Goal: Task Accomplishment & Management: Use online tool/utility

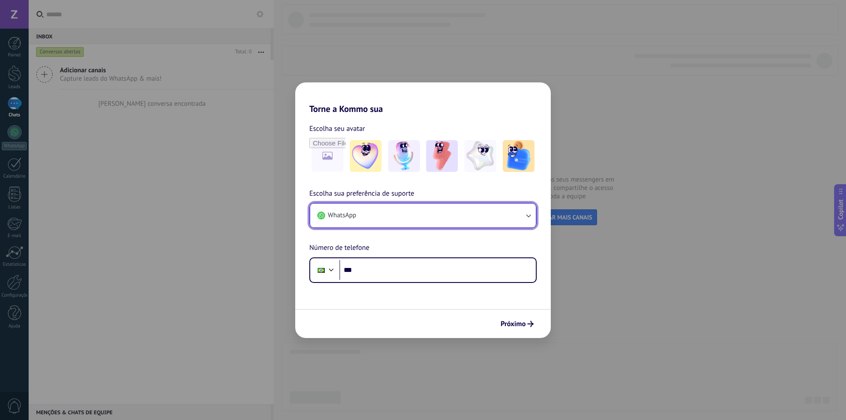
click at [493, 216] on button "WhatsApp" at bounding box center [423, 216] width 226 height 24
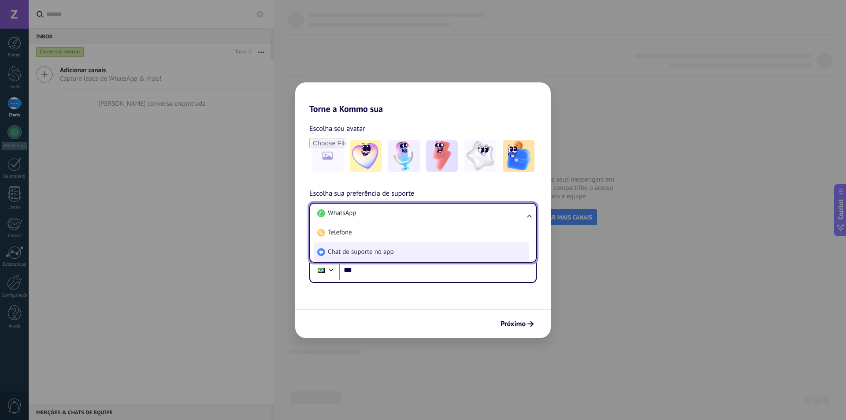
click at [368, 256] on span "Chat de suporte no app" at bounding box center [361, 252] width 66 height 9
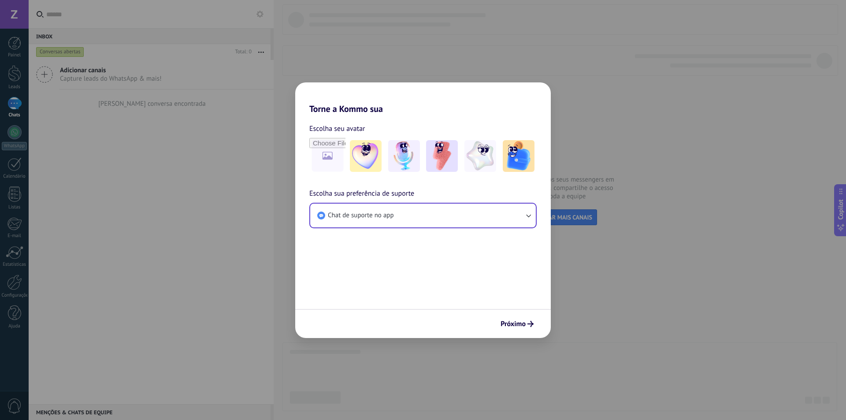
drag, startPoint x: 441, startPoint y: 318, endPoint x: 451, endPoint y: 318, distance: 9.7
click at [444, 318] on div "Próximo" at bounding box center [423, 323] width 256 height 29
click at [536, 334] on div "Próximo" at bounding box center [423, 323] width 256 height 29
click at [532, 329] on button "Próximo" at bounding box center [517, 323] width 41 height 15
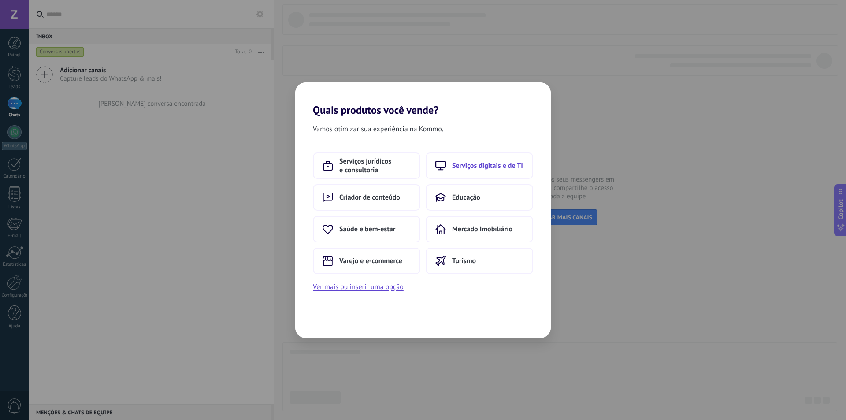
click at [464, 171] on button "Serviços digitais e de TI" at bounding box center [480, 165] width 108 height 26
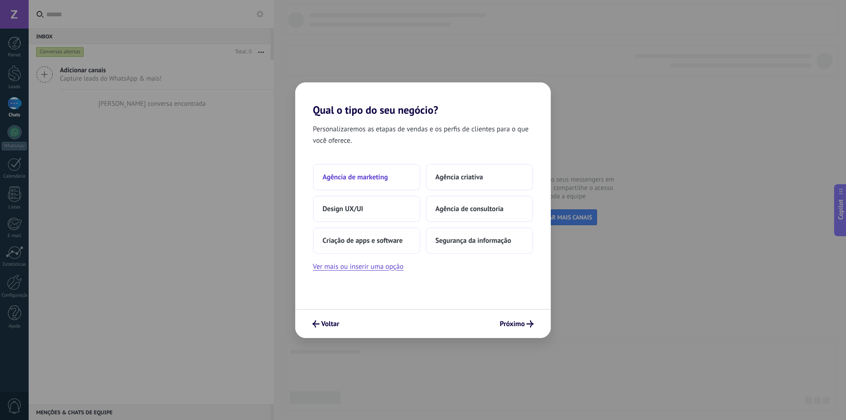
click at [378, 178] on span "Agência de marketing" at bounding box center [355, 177] width 65 height 9
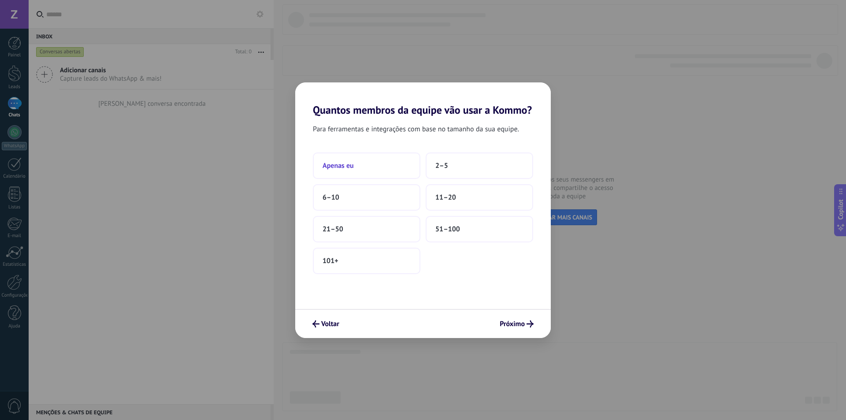
click at [402, 163] on button "Apenas eu" at bounding box center [367, 165] width 108 height 26
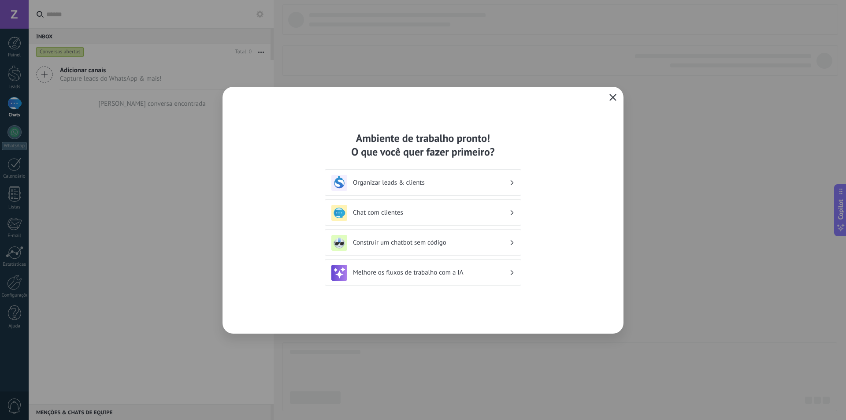
click at [612, 97] on use "button" at bounding box center [613, 97] width 7 height 7
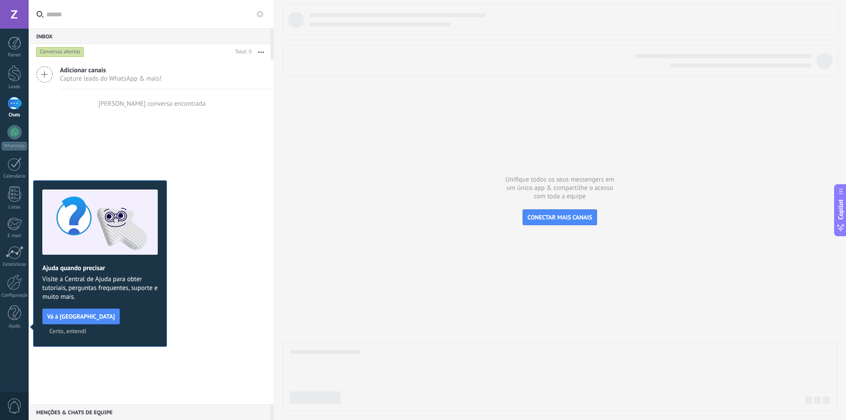
click at [86, 328] on span "Certo, entendi" at bounding box center [67, 331] width 37 height 6
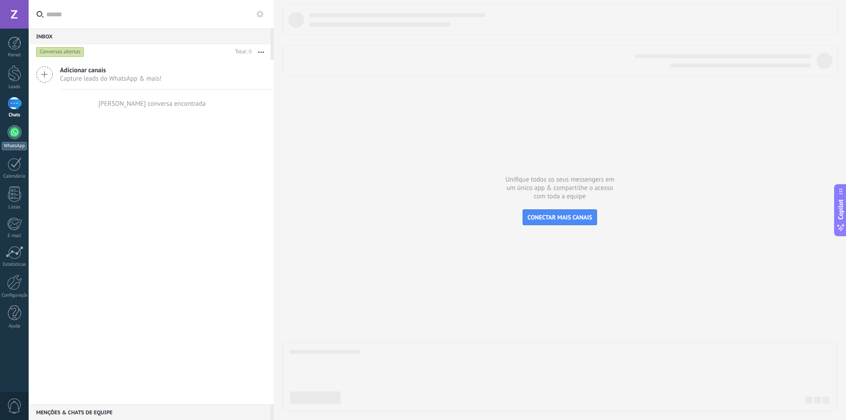
click at [11, 137] on div at bounding box center [14, 132] width 14 height 14
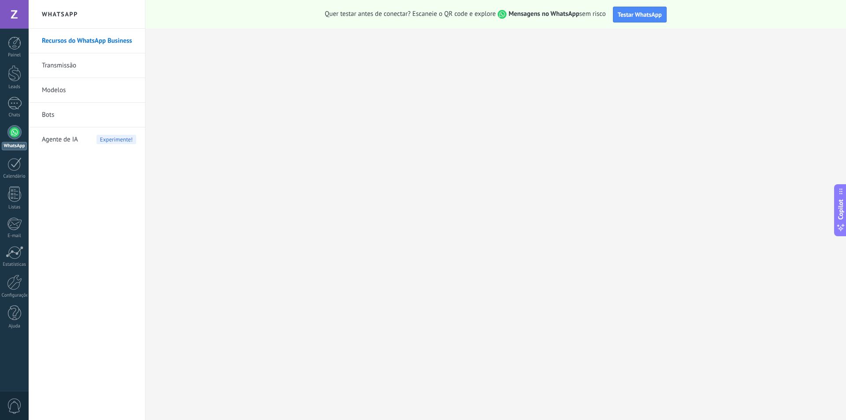
click at [46, 115] on link "Bots" at bounding box center [89, 115] width 94 height 25
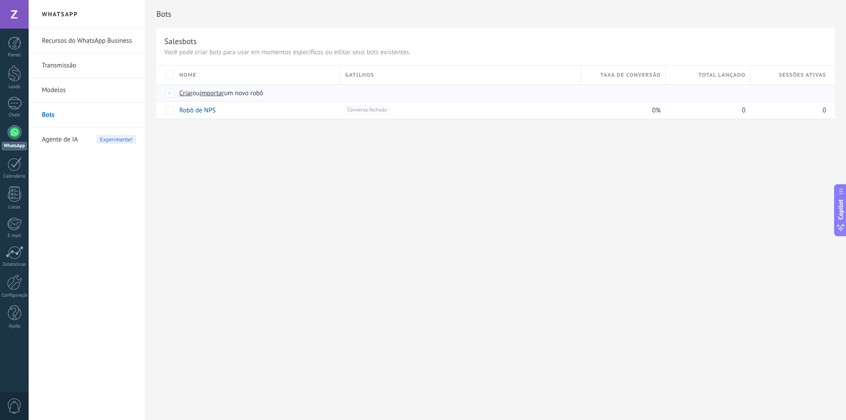
click at [211, 95] on span "importar" at bounding box center [212, 93] width 25 height 8
click at [0, 0] on input "importar um novo robô" at bounding box center [0, 0] width 0 height 0
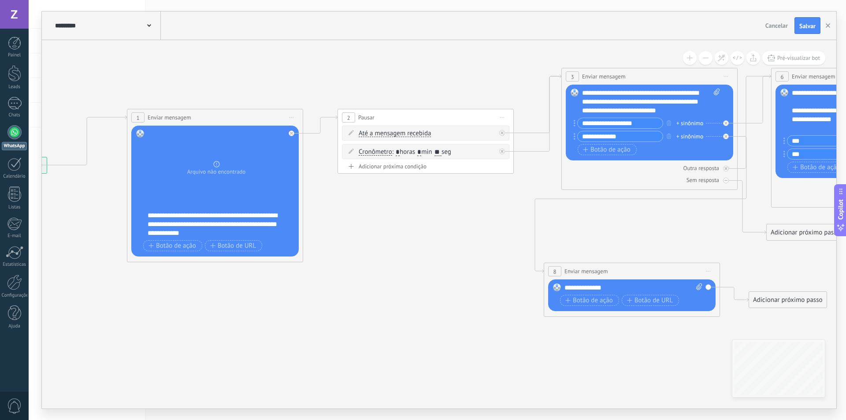
drag, startPoint x: 616, startPoint y: 176, endPoint x: 361, endPoint y: 224, distance: 259.2
click at [361, 224] on icon at bounding box center [608, 181] width 1712 height 712
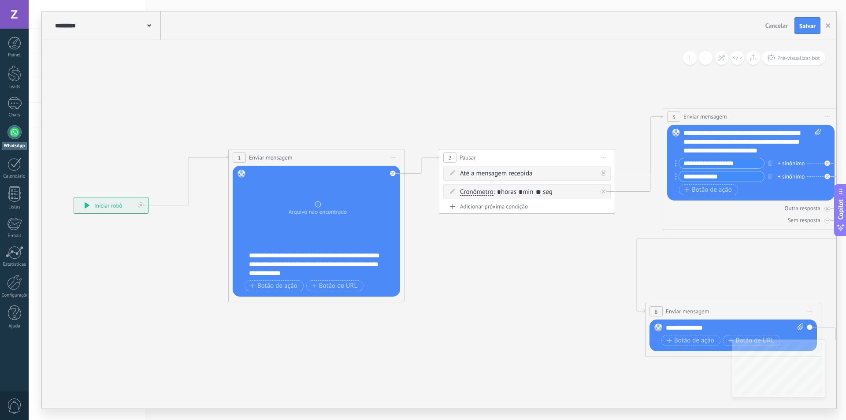
drag, startPoint x: 444, startPoint y: 234, endPoint x: 545, endPoint y: 274, distance: 109.0
click at [545, 274] on icon at bounding box center [747, 221] width 1788 height 712
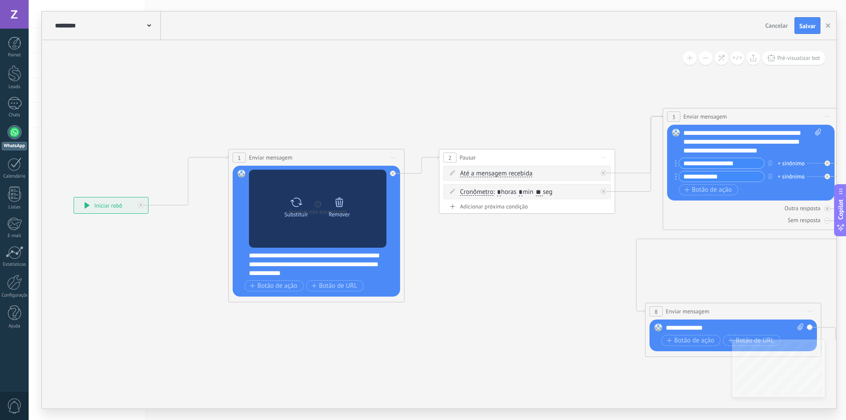
click at [340, 202] on icon at bounding box center [339, 202] width 12 height 12
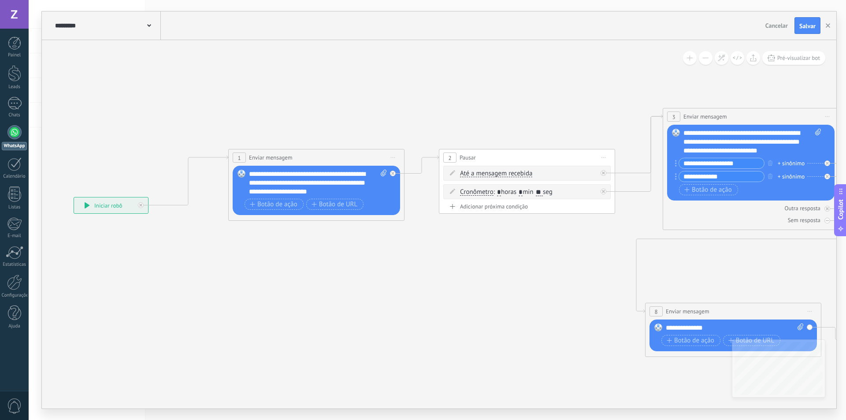
click at [383, 171] on icon at bounding box center [384, 173] width 6 height 7
click input "Upload" at bounding box center [0, 0] width 0 height 0
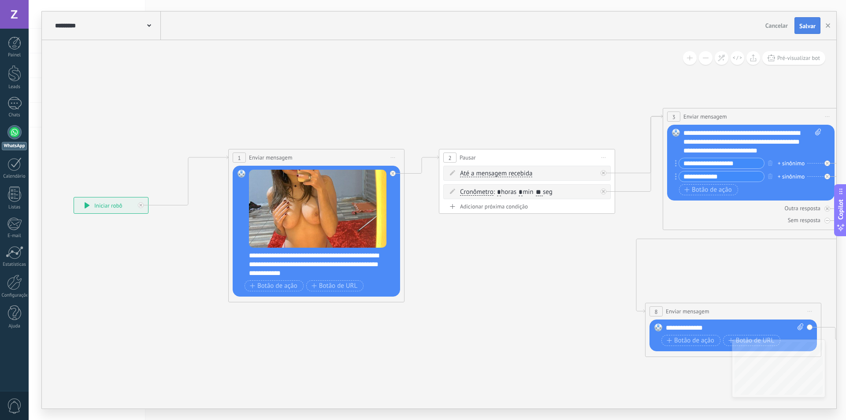
click at [812, 25] on span "Salvar" at bounding box center [807, 26] width 16 height 6
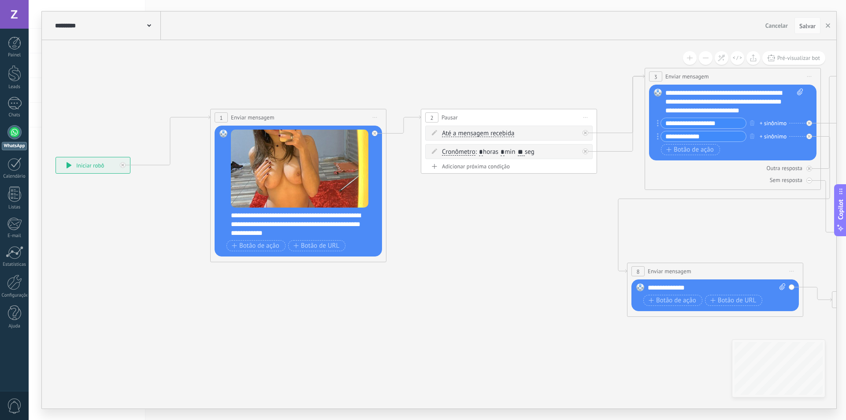
drag, startPoint x: 511, startPoint y: 318, endPoint x: 493, endPoint y: 278, distance: 44.0
click at [493, 278] on icon at bounding box center [729, 181] width 1788 height 712
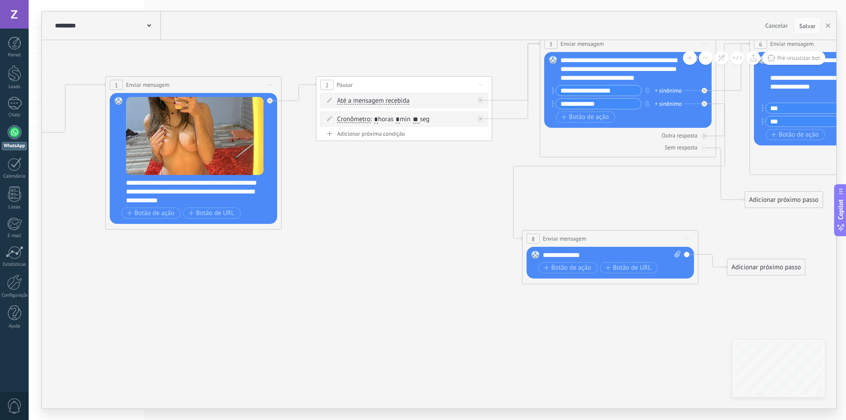
drag, startPoint x: 541, startPoint y: 306, endPoint x: 436, endPoint y: 274, distance: 109.8
click at [436, 274] on icon at bounding box center [624, 148] width 1788 height 712
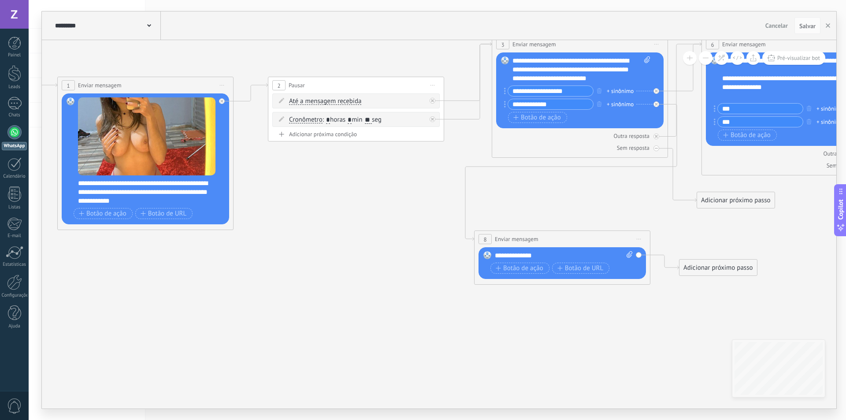
drag, startPoint x: 627, startPoint y: 323, endPoint x: 486, endPoint y: 318, distance: 140.6
click at [486, 318] on icon at bounding box center [576, 148] width 1788 height 712
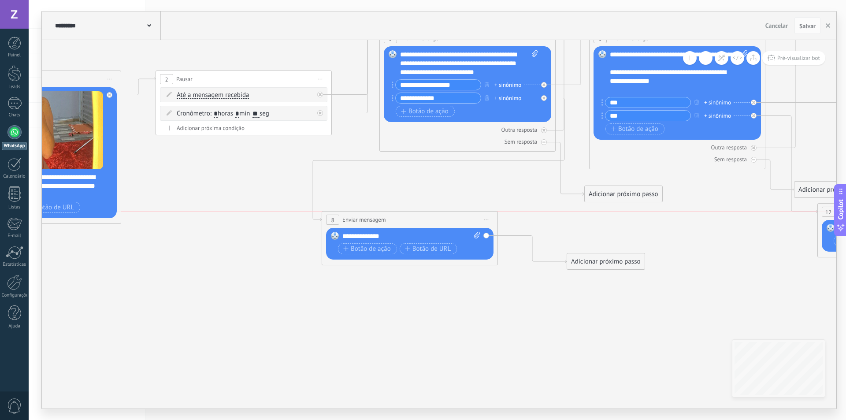
drag, startPoint x: 455, startPoint y: 235, endPoint x: 415, endPoint y: 222, distance: 42.1
click at [415, 222] on div "**********" at bounding box center [409, 219] width 175 height 16
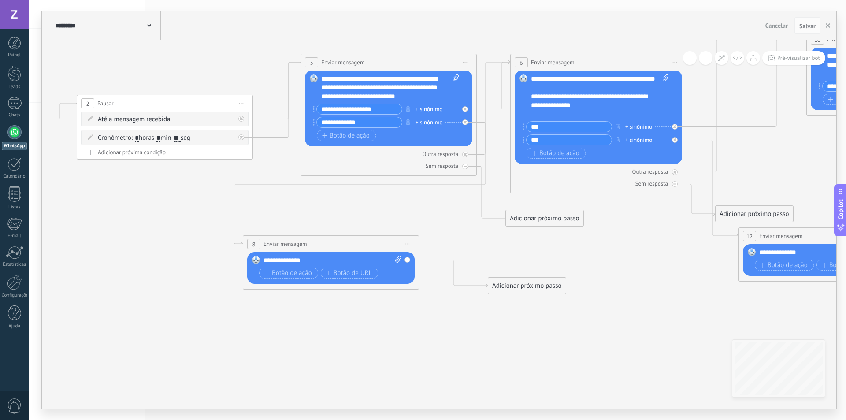
drag, startPoint x: 564, startPoint y: 304, endPoint x: 470, endPoint y: 328, distance: 97.3
click at [470, 328] on icon at bounding box center [385, 163] width 1788 height 704
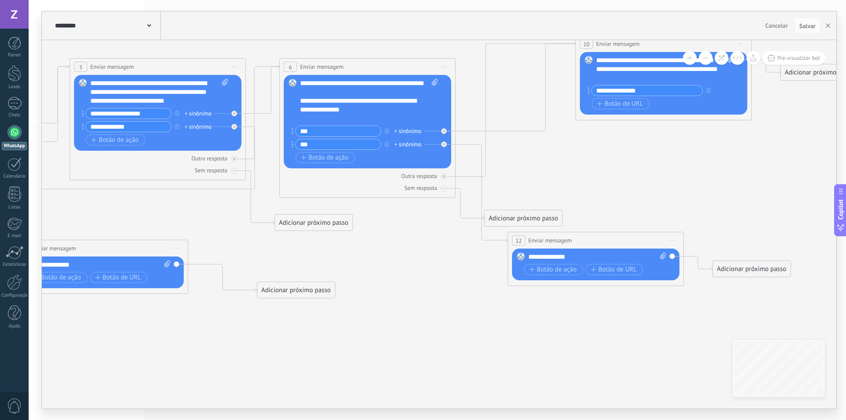
drag, startPoint x: 598, startPoint y: 277, endPoint x: 393, endPoint y: 282, distance: 204.9
click at [393, 282] on icon at bounding box center [154, 167] width 1788 height 704
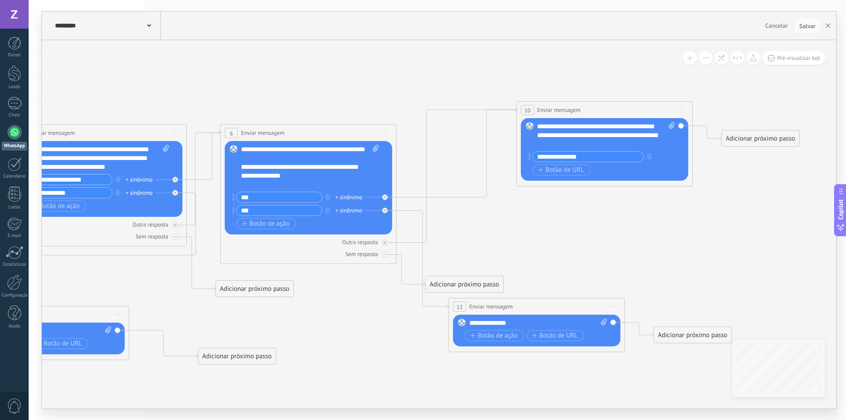
drag, startPoint x: 678, startPoint y: 182, endPoint x: 623, endPoint y: 244, distance: 82.7
click at [623, 244] on icon at bounding box center [95, 233] width 1788 height 704
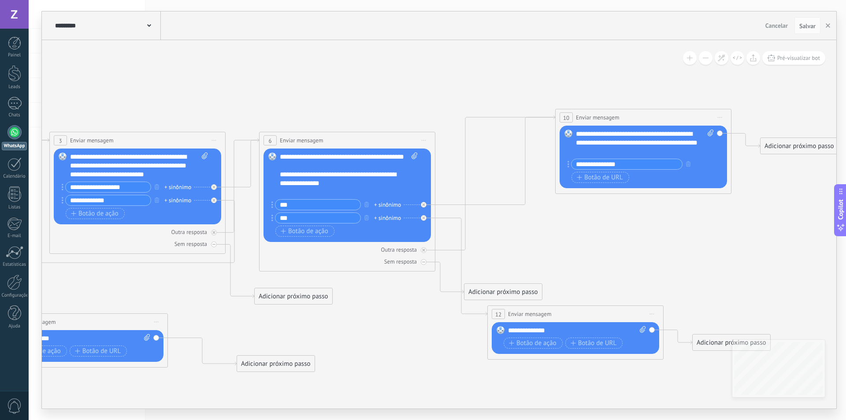
drag, startPoint x: 556, startPoint y: 229, endPoint x: 656, endPoint y: 234, distance: 100.2
click at [656, 234] on icon at bounding box center [134, 241] width 1788 height 704
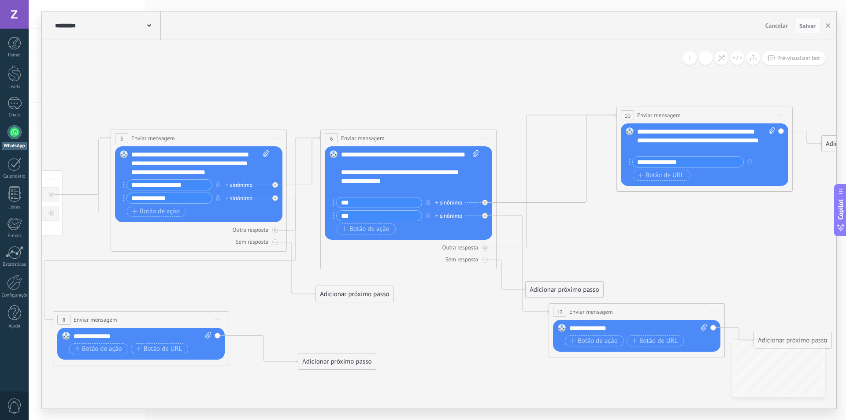
click at [719, 148] on div "**********" at bounding box center [706, 140] width 138 height 26
drag, startPoint x: 730, startPoint y: 152, endPoint x: 637, endPoint y: 151, distance: 93.0
click at [637, 151] on div "**********" at bounding box center [706, 140] width 138 height 26
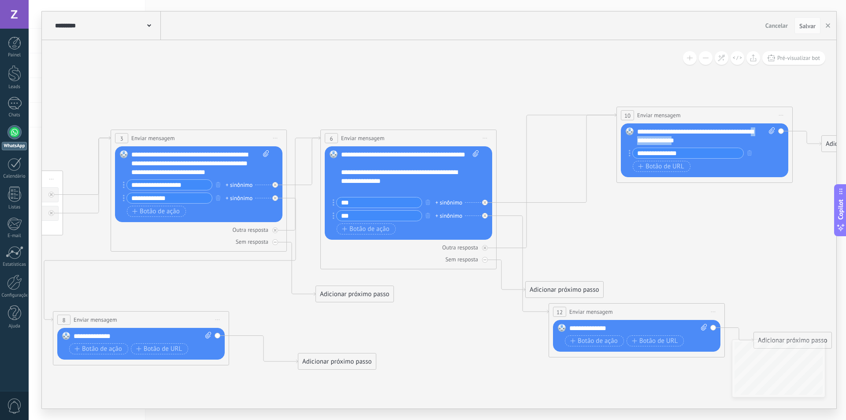
drag, startPoint x: 683, startPoint y: 143, endPoint x: 638, endPoint y: 145, distance: 44.5
click at [638, 145] on div "**********" at bounding box center [706, 136] width 138 height 18
click at [640, 141] on div "**********" at bounding box center [706, 136] width 138 height 18
click at [686, 151] on input "**********" at bounding box center [688, 153] width 111 height 10
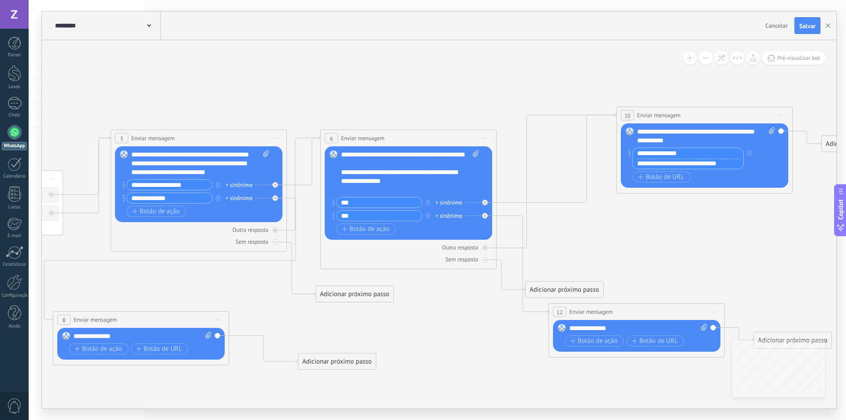
click at [678, 169] on div "**********" at bounding box center [704, 160] width 142 height 24
click at [690, 158] on div "**********" at bounding box center [687, 153] width 111 height 11
click at [692, 156] on input "**********" at bounding box center [688, 153] width 111 height 10
click at [687, 169] on div "**********" at bounding box center [687, 159] width 111 height 22
click at [693, 156] on input "**********" at bounding box center [688, 153] width 111 height 10
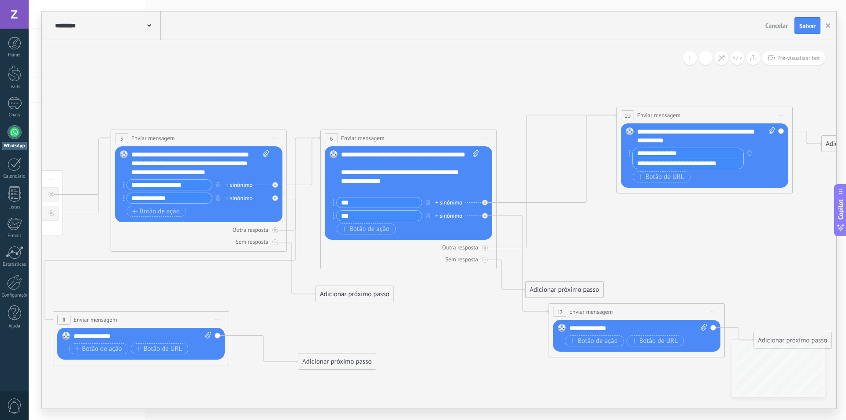
click at [693, 166] on input "**********" at bounding box center [688, 164] width 111 height 11
paste input "text"
type input "**********"
click at [806, 22] on button "Salvar" at bounding box center [807, 25] width 26 height 17
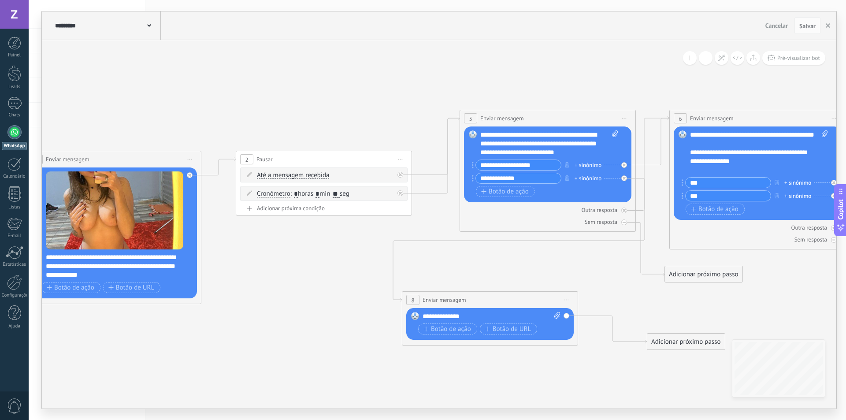
drag, startPoint x: 115, startPoint y: 281, endPoint x: 464, endPoint y: 259, distance: 350.5
click at [466, 259] on icon at bounding box center [544, 219] width 1788 height 704
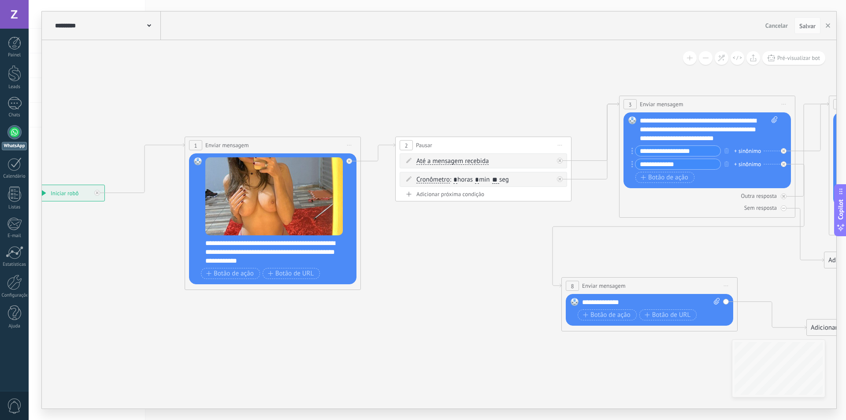
drag, startPoint x: 257, startPoint y: 319, endPoint x: 448, endPoint y: 298, distance: 191.9
click at [448, 298] on icon at bounding box center [704, 204] width 1788 height 704
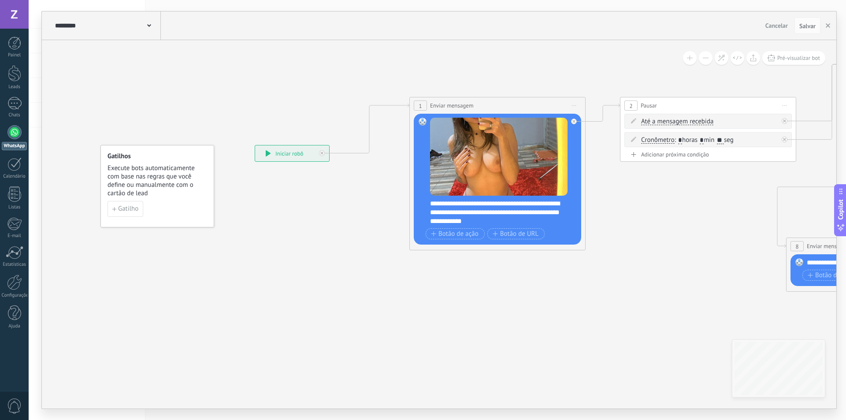
drag, startPoint x: 294, startPoint y: 366, endPoint x: 487, endPoint y: 332, distance: 196.3
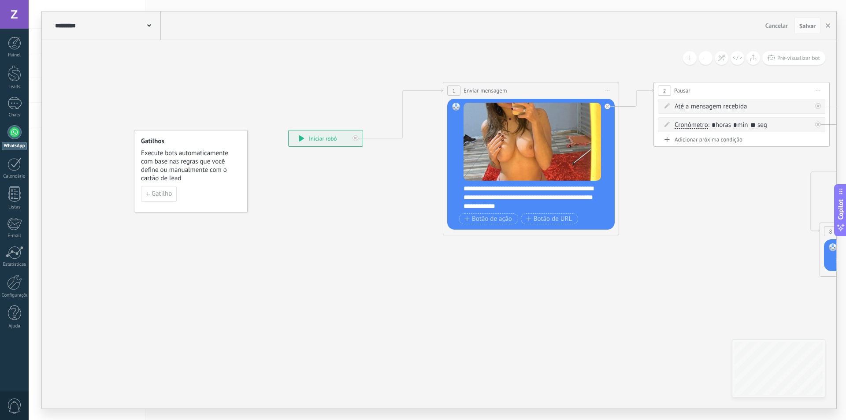
drag, startPoint x: 534, startPoint y: 336, endPoint x: 551, endPoint y: 328, distance: 18.3
click at [159, 194] on span "Gatilho" at bounding box center [162, 193] width 20 height 6
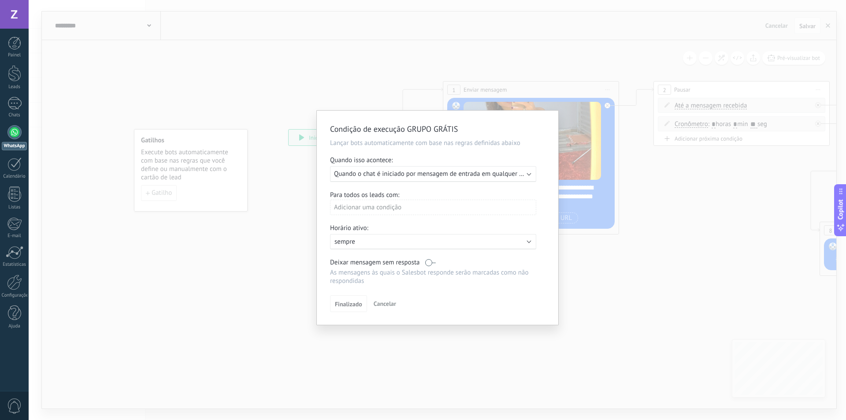
click at [528, 176] on div "Executar: Quando o chat é iniciado por mensagem de entrada em qualquer canal" at bounding box center [433, 174] width 206 height 16
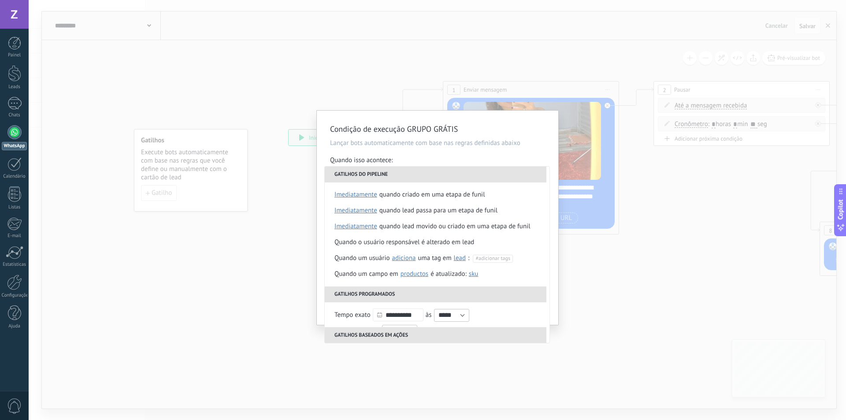
click at [548, 145] on div "Condição de execução GRUPO GRÁTIS Lançar bots automaticamente com base nas regr…" at bounding box center [437, 218] width 241 height 214
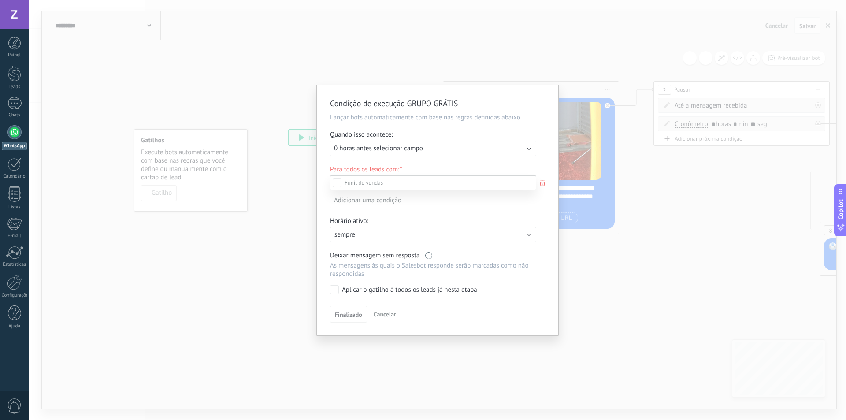
click at [548, 145] on div at bounding box center [437, 210] width 817 height 420
click at [538, 186] on icon at bounding box center [543, 183] width 10 height 11
click at [542, 180] on div at bounding box center [437, 210] width 817 height 420
click at [542, 181] on use at bounding box center [542, 183] width 5 height 6
click at [541, 181] on div at bounding box center [437, 210] width 817 height 420
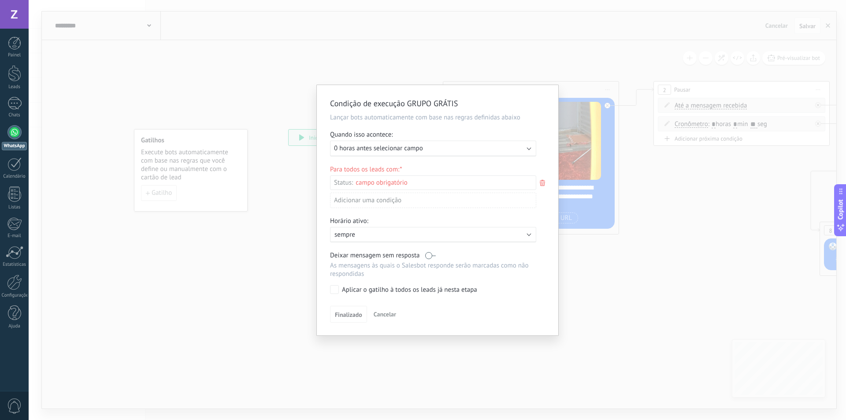
click at [322, 191] on div "Condição de execução GRUPO GRÁTIS Lançar bots automaticamente com base nas regr…" at bounding box center [437, 210] width 241 height 250
click at [386, 313] on span "Cancelar" at bounding box center [385, 314] width 22 height 8
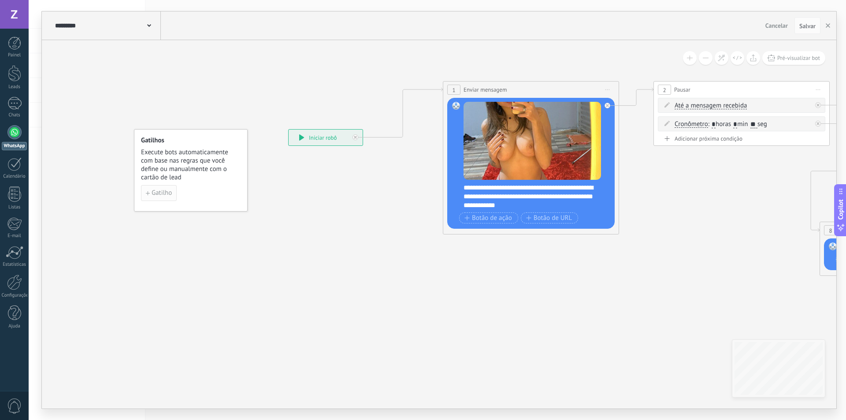
click at [167, 195] on span "Gatilho" at bounding box center [162, 193] width 20 height 6
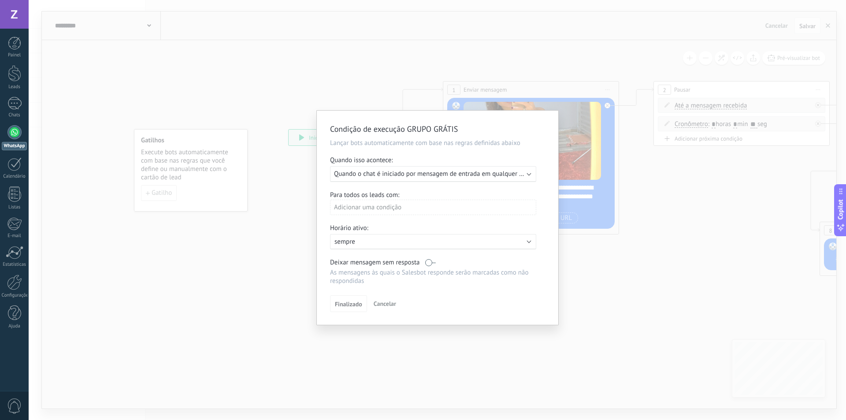
click at [489, 171] on span "Quando o chat é iniciado por mensagem de entrada em qualquer canal" at bounding box center [434, 174] width 200 height 8
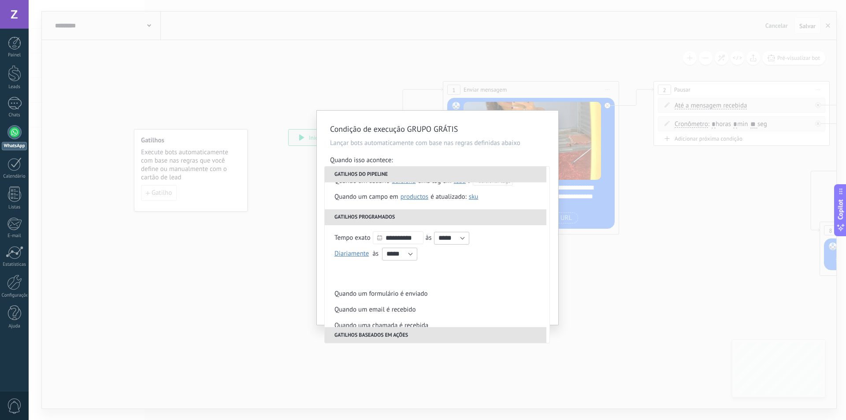
scroll to position [88, 0]
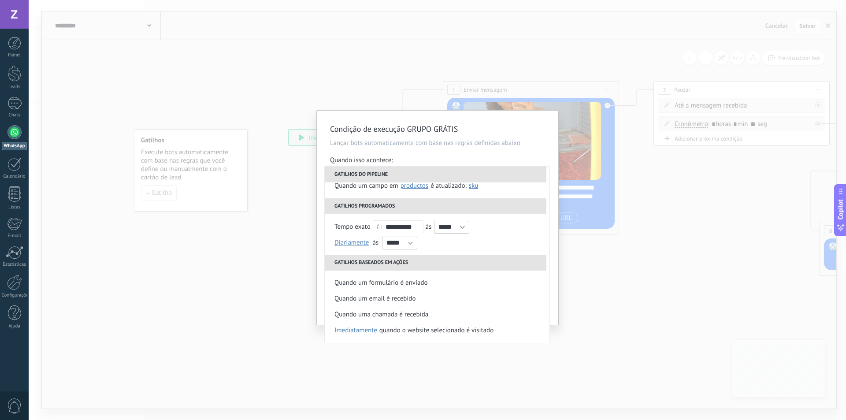
click at [531, 123] on div "Condição de execução GRUPO GRÁTIS Lançar bots automaticamente com base nas regr…" at bounding box center [437, 218] width 241 height 214
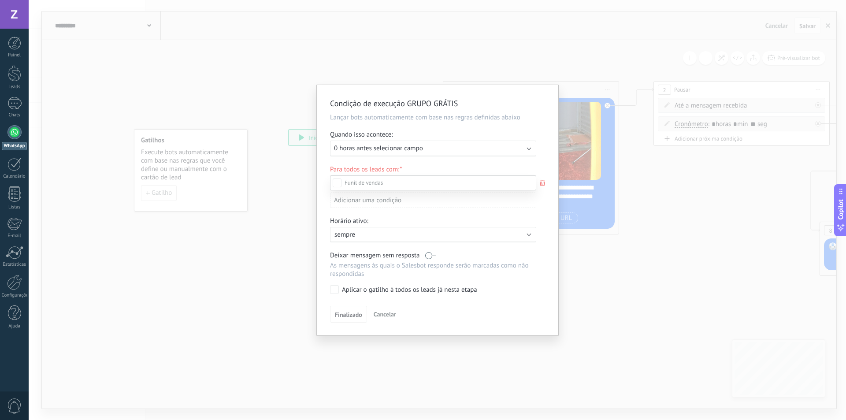
click at [321, 204] on div at bounding box center [437, 210] width 817 height 420
click at [545, 185] on icon at bounding box center [543, 183] width 10 height 11
click at [546, 208] on div at bounding box center [437, 210] width 817 height 420
click at [486, 147] on div "Executar: 0 horas antes selecionar campo" at bounding box center [429, 148] width 191 height 8
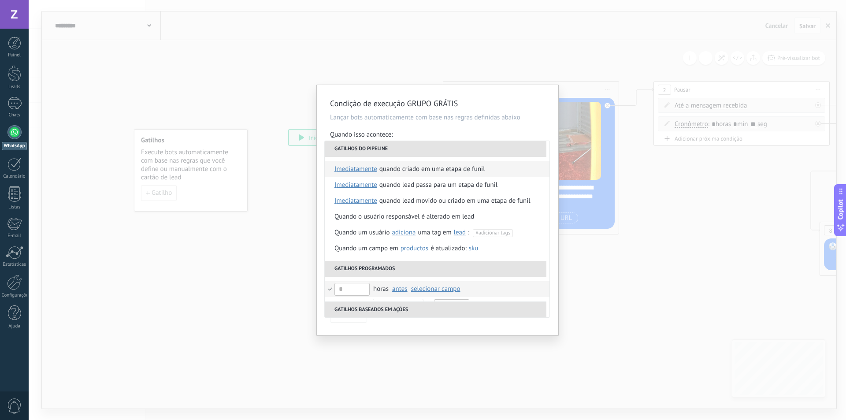
click at [467, 167] on div "Quando criado em uma etapa de funil" at bounding box center [432, 169] width 106 height 16
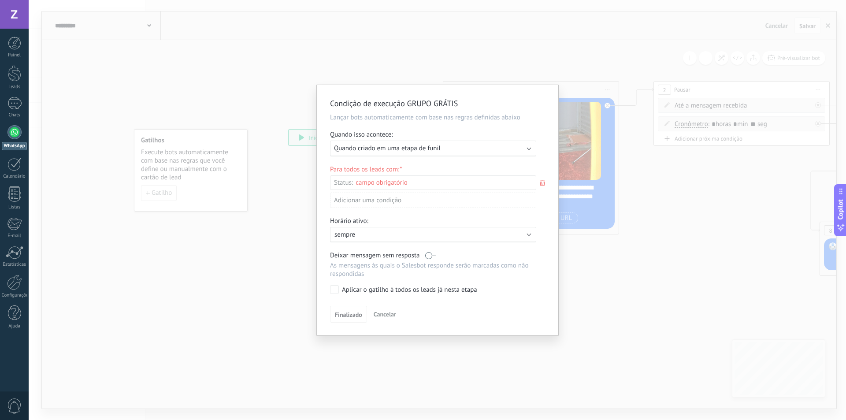
click at [330, 167] on div "Para todos os leads com: Status: Etapa de leads de entrada Nova consulta Qualif…" at bounding box center [437, 189] width 215 height 49
click at [350, 316] on span "Finalizado" at bounding box center [348, 314] width 27 height 6
click at [358, 202] on div "Adicionar uma condição" at bounding box center [433, 200] width 206 height 15
click at [358, 202] on div at bounding box center [437, 210] width 241 height 250
click at [350, 234] on p "sempre" at bounding box center [411, 234] width 154 height 8
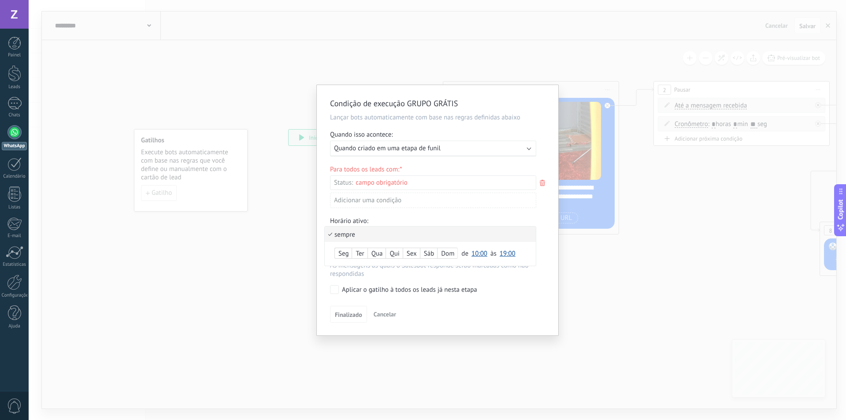
click at [350, 234] on li "sempre" at bounding box center [430, 233] width 211 height 15
click at [349, 315] on span "Finalizado" at bounding box center [348, 314] width 27 height 6
click at [350, 315] on span "Finalizado" at bounding box center [348, 314] width 27 height 6
click at [387, 317] on span "Cancelar" at bounding box center [385, 314] width 22 height 8
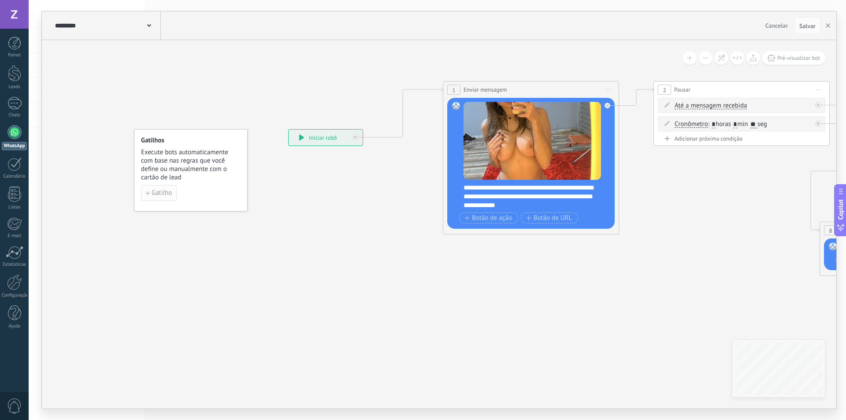
click at [171, 191] on span "Gatilho" at bounding box center [162, 193] width 20 height 6
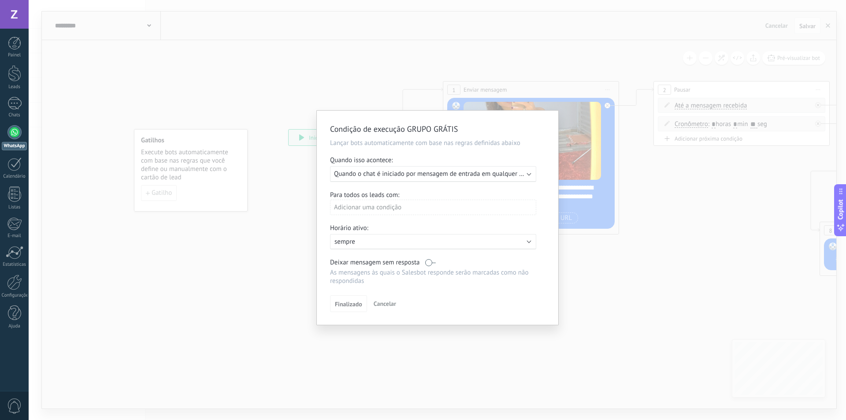
click at [360, 245] on p "sempre" at bounding box center [411, 241] width 154 height 8
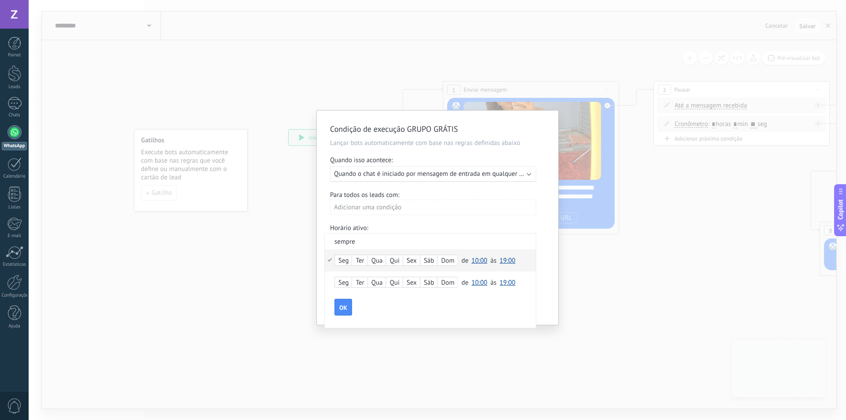
click at [331, 260] on div "Seg Ter Qua Qui Sex Sáb Dom de 00:00 00:30 01:00 01:30 02:00 02:30 03:00 03:30 …" at bounding box center [430, 260] width 211 height 22
drag, startPoint x: 378, startPoint y: 259, endPoint x: 385, endPoint y: 259, distance: 7.5
click at [378, 259] on div "Qua" at bounding box center [377, 261] width 18 height 12
click at [397, 260] on div "Qui" at bounding box center [394, 261] width 16 height 12
click at [412, 260] on div "Sex" at bounding box center [411, 261] width 17 height 12
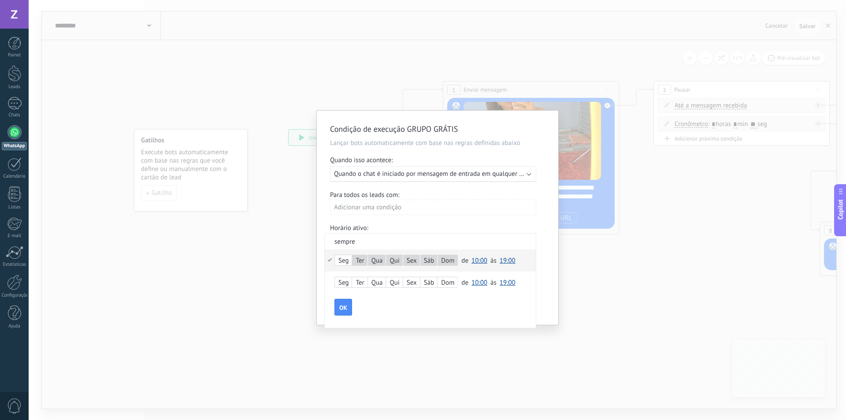
click at [345, 284] on div "Seg" at bounding box center [343, 283] width 17 height 12
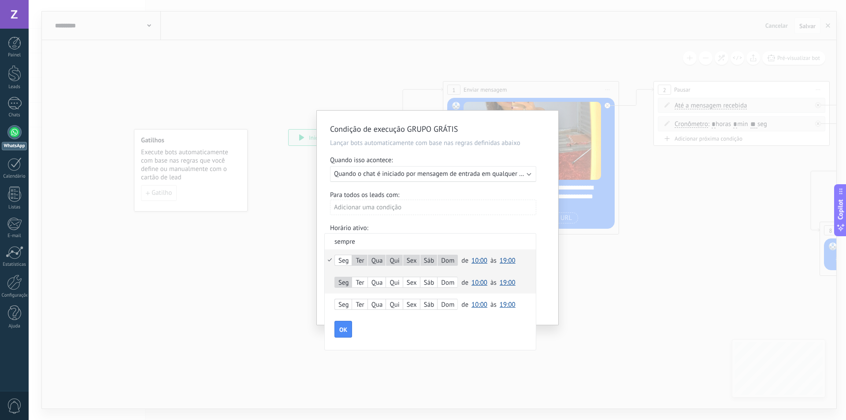
click at [362, 284] on div "Ter" at bounding box center [359, 283] width 15 height 12
click at [380, 283] on div "Qua" at bounding box center [377, 283] width 18 height 12
click at [319, 234] on div at bounding box center [437, 218] width 241 height 214
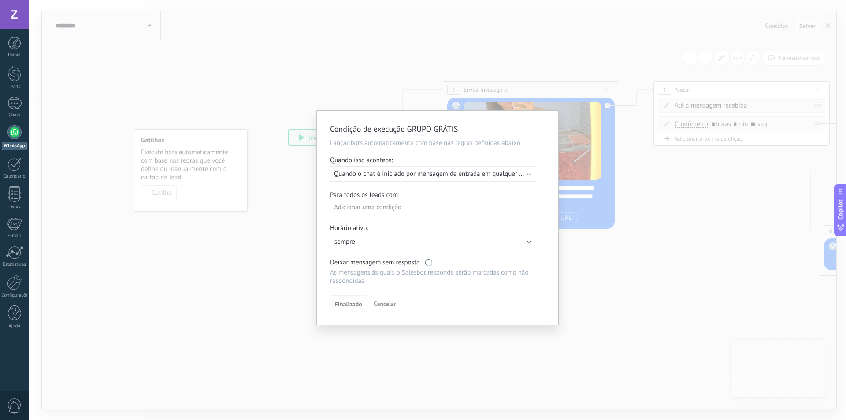
click at [348, 304] on span "Finalizado" at bounding box center [348, 304] width 27 height 6
click at [386, 304] on span "Cancelar" at bounding box center [385, 304] width 22 height 8
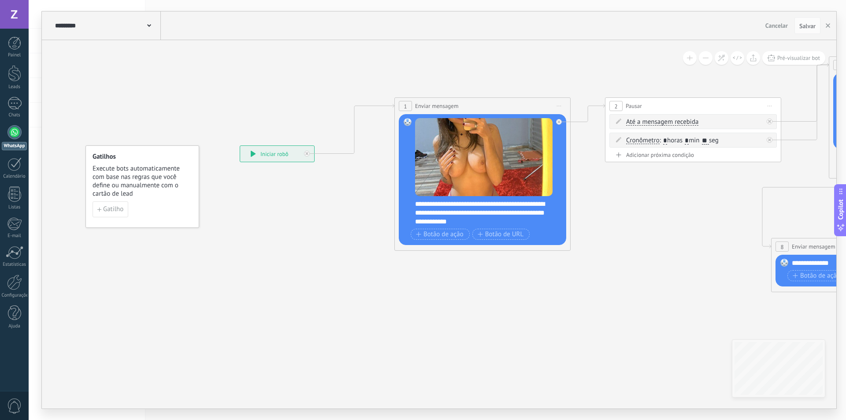
drag, startPoint x: 340, startPoint y: 243, endPoint x: 291, endPoint y: 260, distance: 51.7
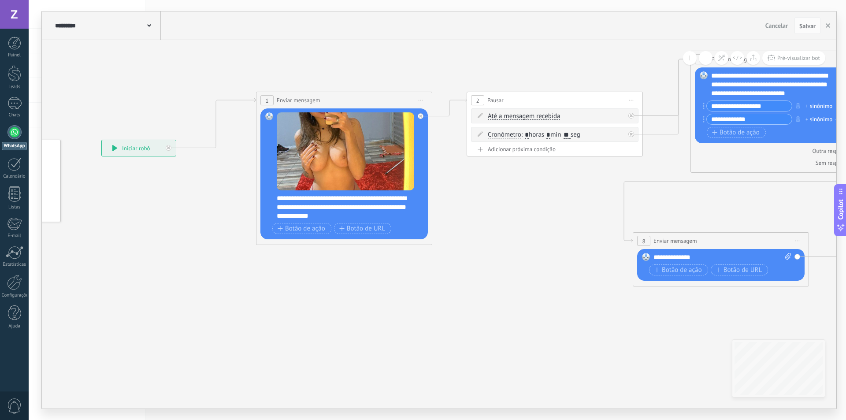
drag, startPoint x: 682, startPoint y: 221, endPoint x: 534, endPoint y: 215, distance: 148.2
click at [534, 215] on icon at bounding box center [775, 159] width 1788 height 704
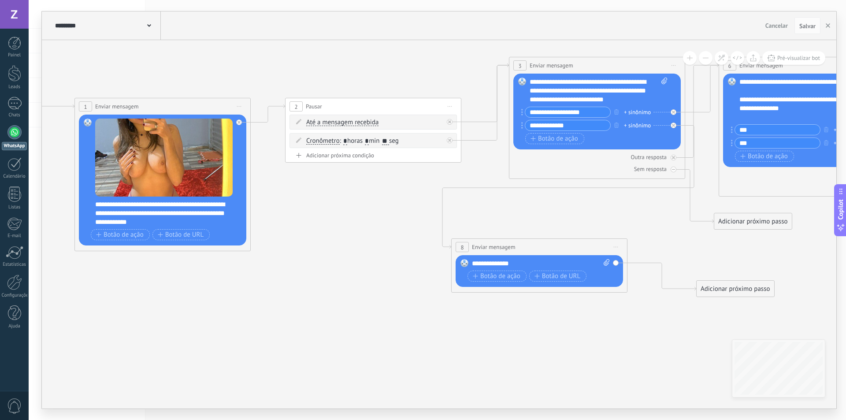
drag, startPoint x: 543, startPoint y: 239, endPoint x: 371, endPoint y: 245, distance: 171.9
click at [371, 245] on icon at bounding box center [594, 166] width 1788 height 704
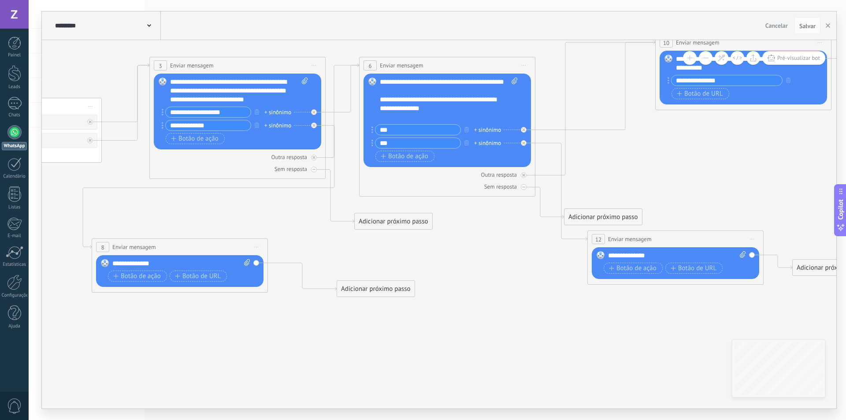
drag, startPoint x: 822, startPoint y: 251, endPoint x: 461, endPoint y: 251, distance: 361.3
click at [461, 251] on icon at bounding box center [234, 166] width 1788 height 704
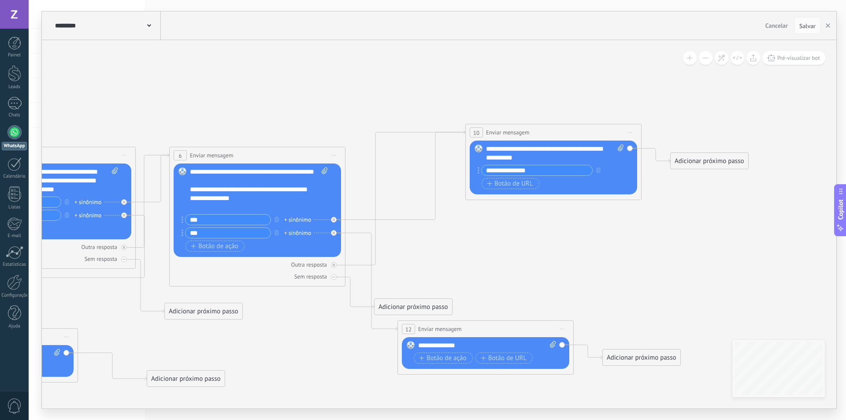
drag, startPoint x: 782, startPoint y: 154, endPoint x: 587, endPoint y: 245, distance: 215.0
click at [587, 245] on icon at bounding box center [44, 256] width 1788 height 704
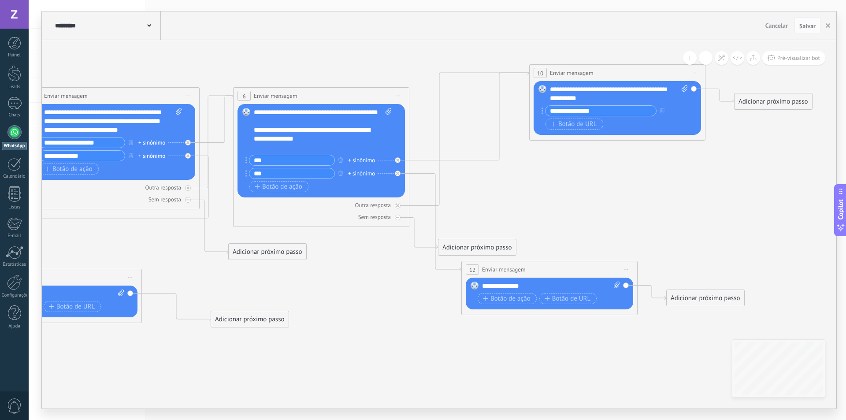
drag, startPoint x: 657, startPoint y: 261, endPoint x: 730, endPoint y: 199, distance: 95.6
click at [730, 199] on icon at bounding box center [108, 196] width 1788 height 704
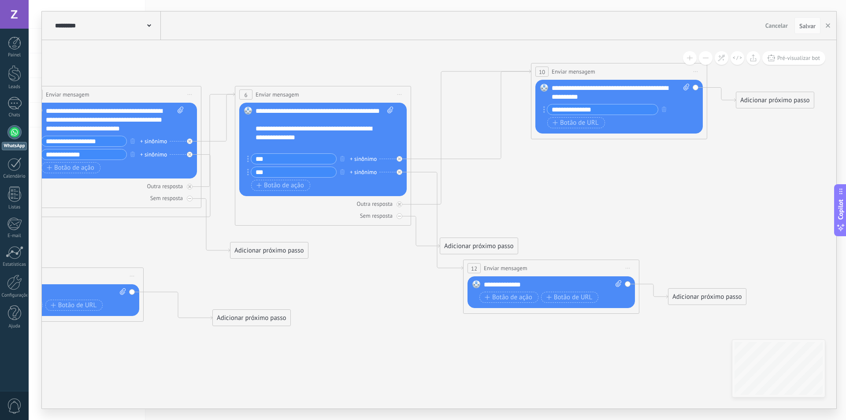
click at [334, 313] on icon at bounding box center [110, 195] width 1788 height 704
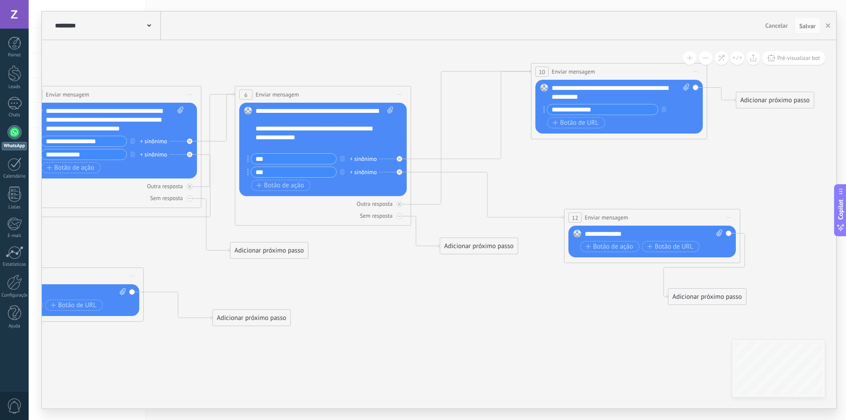
drag, startPoint x: 589, startPoint y: 265, endPoint x: 690, endPoint y: 214, distance: 112.9
click at [690, 214] on div "**********" at bounding box center [651, 217] width 175 height 16
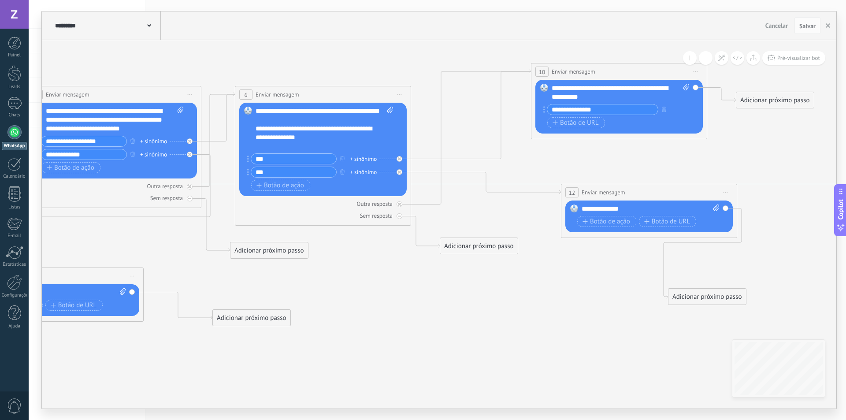
drag, startPoint x: 661, startPoint y: 217, endPoint x: 656, endPoint y: 194, distance: 23.8
click at [656, 194] on div "**********" at bounding box center [648, 192] width 175 height 16
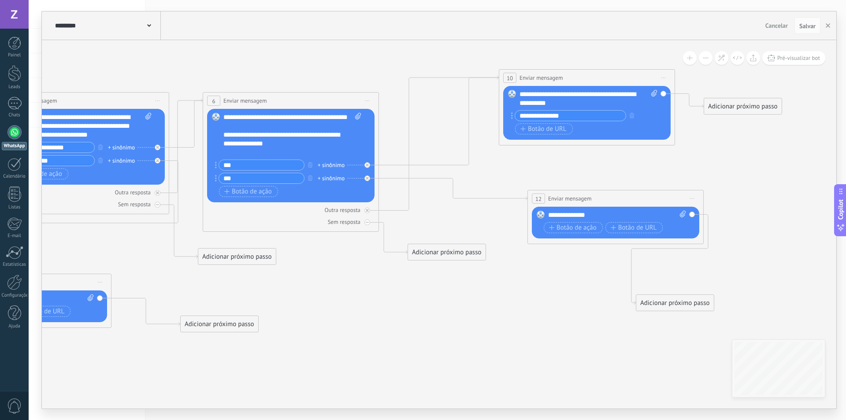
drag, startPoint x: 557, startPoint y: 330, endPoint x: 525, endPoint y: 336, distance: 32.7
click at [525, 336] on icon at bounding box center [78, 201] width 1788 height 704
drag, startPoint x: 675, startPoint y: 300, endPoint x: 775, endPoint y: 284, distance: 101.3
click at [775, 284] on div "Adicionar próximo passo" at bounding box center [775, 286] width 78 height 15
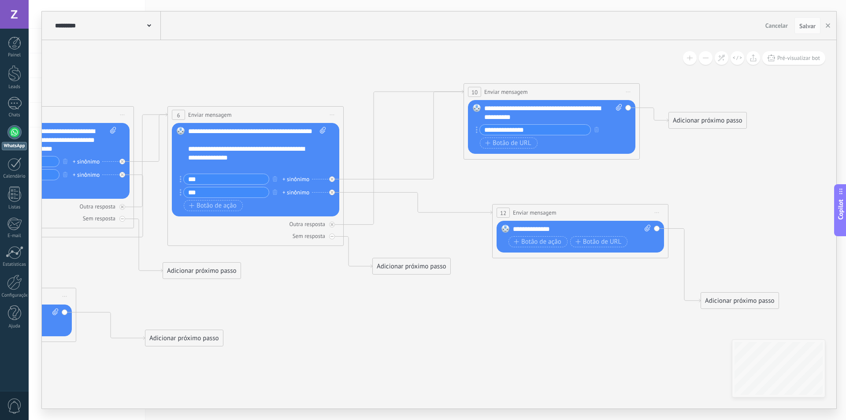
drag, startPoint x: 586, startPoint y: 303, endPoint x: 550, endPoint y: 317, distance: 38.8
click at [550, 317] on icon at bounding box center [58, 215] width 1820 height 704
click at [14, 275] on div at bounding box center [14, 281] width 15 height 15
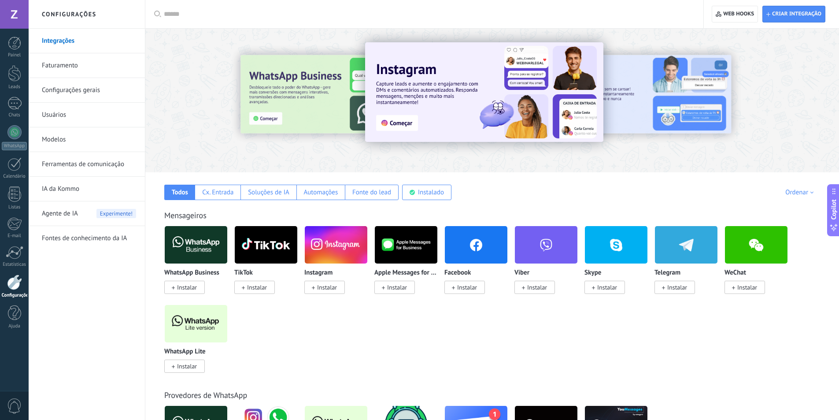
click at [679, 286] on span "Instalar" at bounding box center [677, 287] width 20 height 8
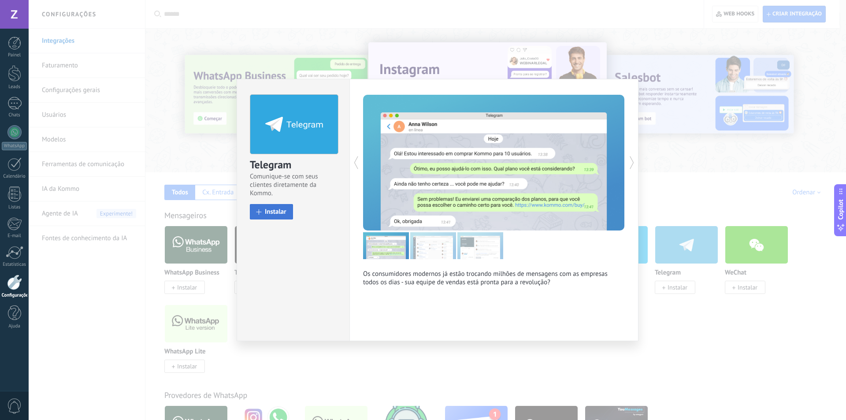
click at [274, 213] on span "Instalar" at bounding box center [276, 211] width 22 height 7
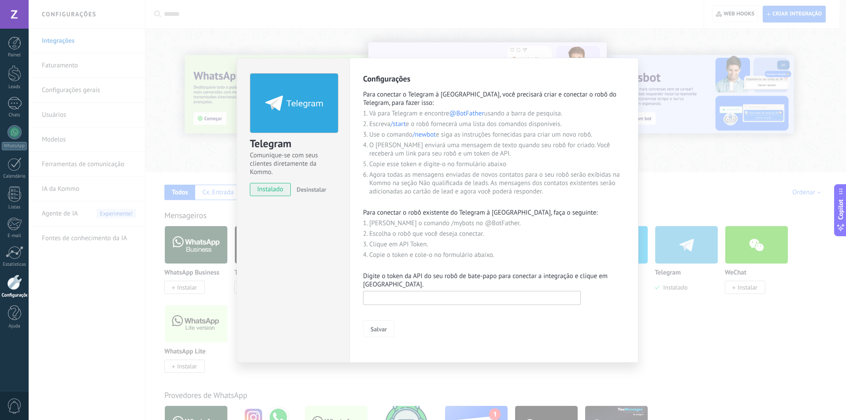
click at [420, 293] on input "text" at bounding box center [472, 298] width 218 height 14
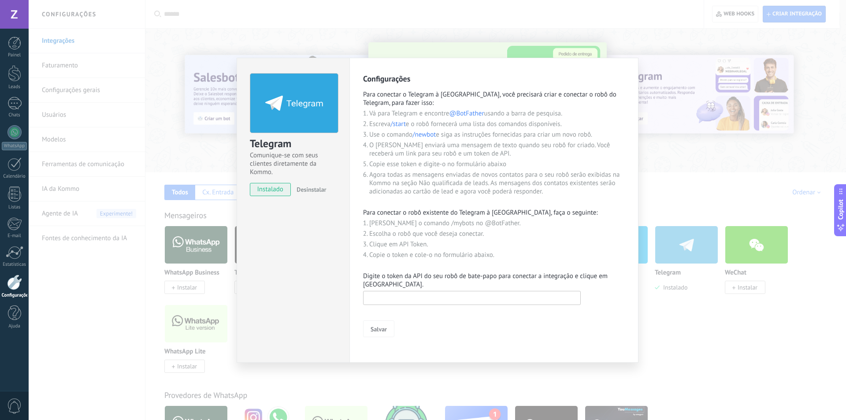
paste input "**********"
type input "**********"
click at [393, 329] on button "Salvar" at bounding box center [378, 328] width 31 height 17
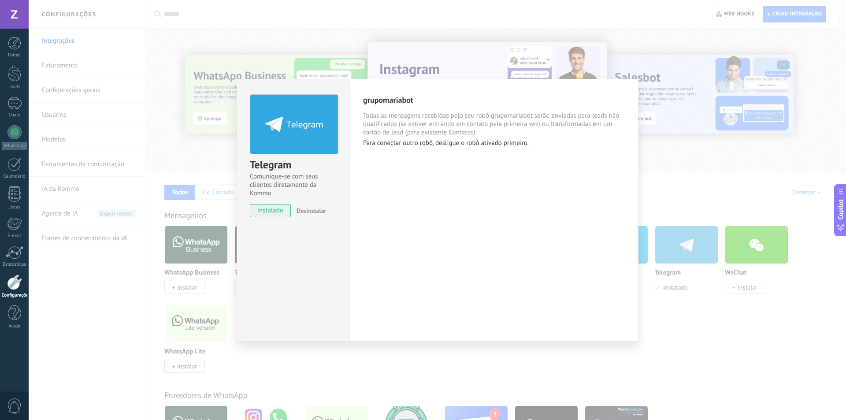
click at [704, 178] on div "Telegram Comunique-se com seus clientes diretamente da Kommo. instalado Desinst…" at bounding box center [437, 210] width 817 height 420
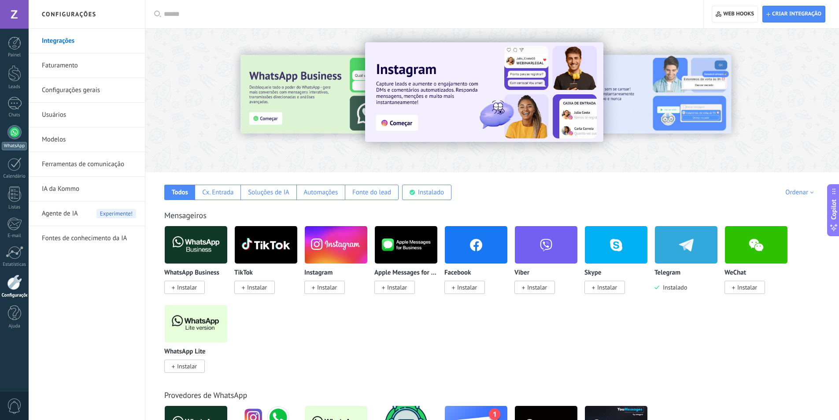
click at [10, 132] on div at bounding box center [14, 132] width 14 height 14
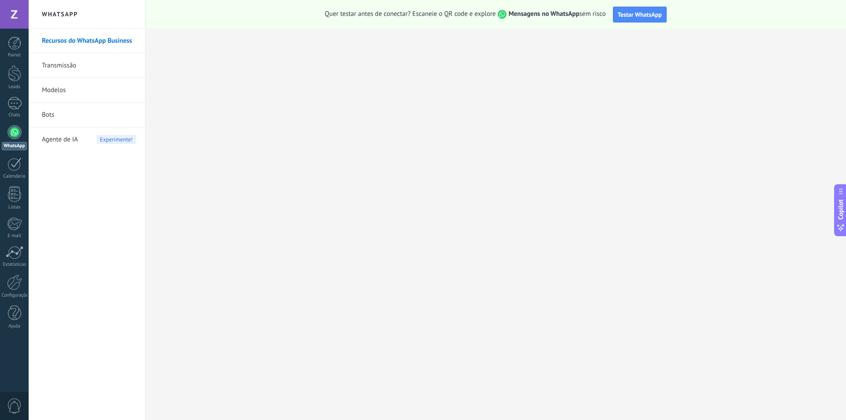
click at [51, 116] on link "Bots" at bounding box center [89, 115] width 94 height 25
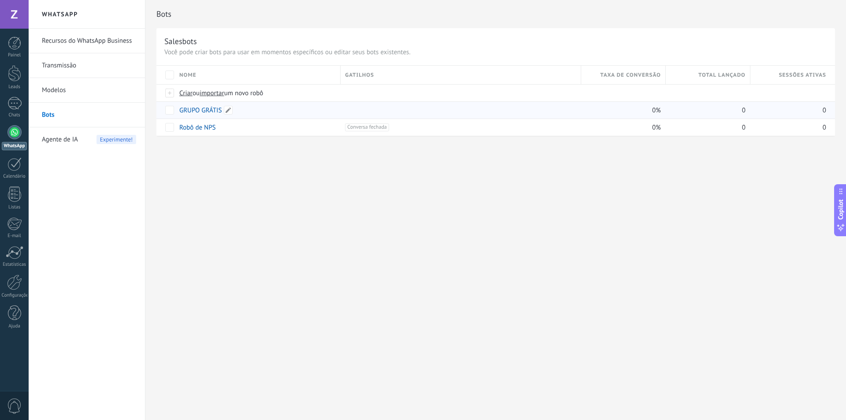
click at [274, 108] on div "GRUPO GRÁTIS" at bounding box center [255, 110] width 161 height 17
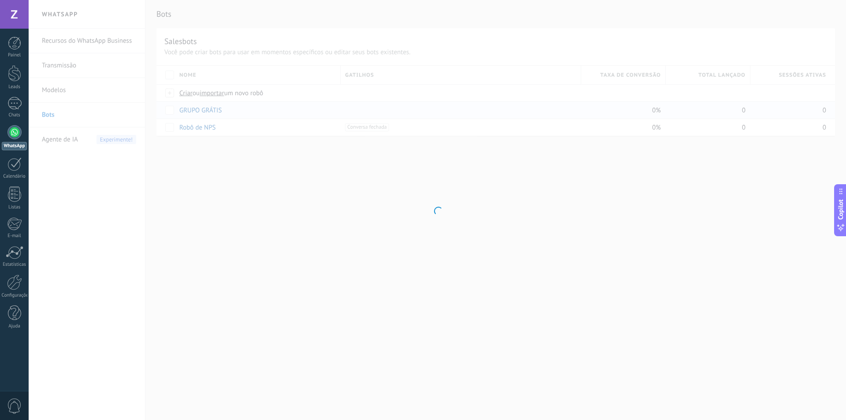
click at [274, 108] on div at bounding box center [437, 210] width 817 height 420
type input "**********"
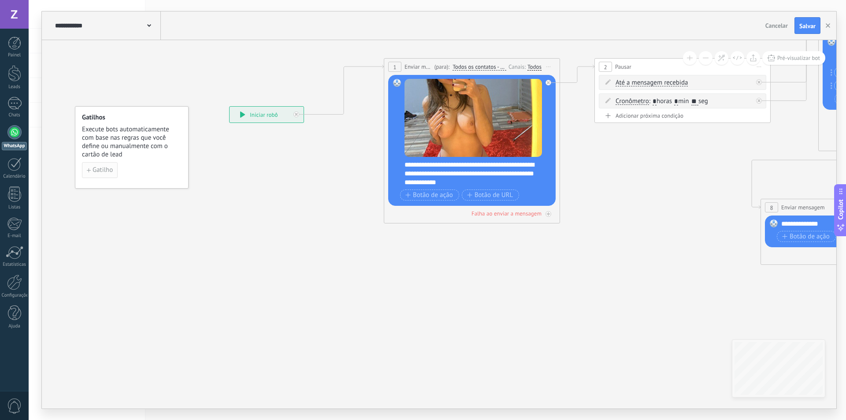
click at [112, 170] on span "Gatilho" at bounding box center [103, 170] width 20 height 6
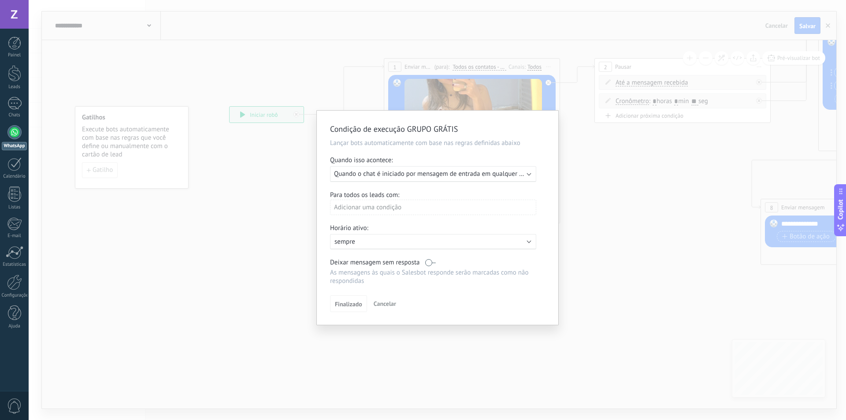
click at [523, 173] on span "Quando o chat é iniciado por mensagem de entrada em qualquer canal" at bounding box center [434, 174] width 200 height 8
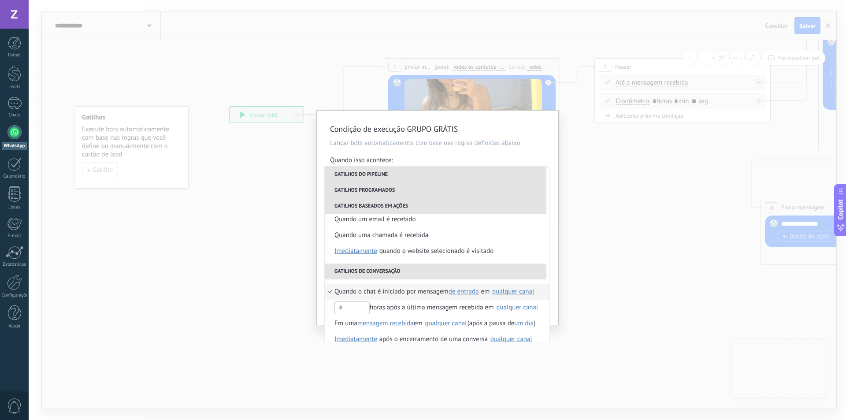
scroll to position [176, 0]
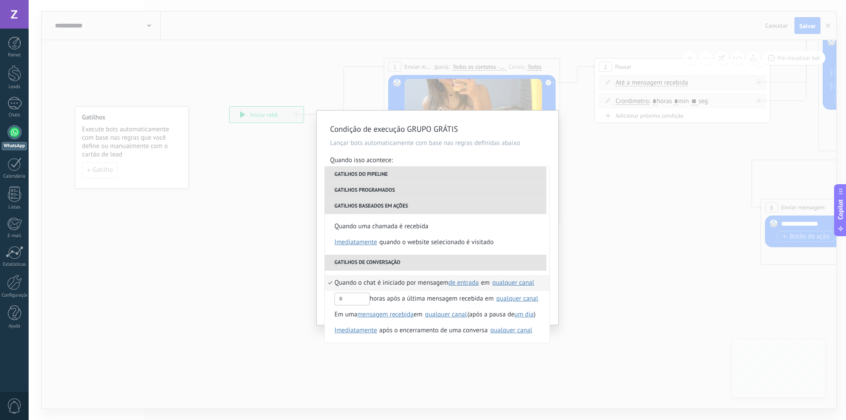
click at [412, 283] on span "Quando o chat é iniciado por mensagem" at bounding box center [391, 283] width 114 height 16
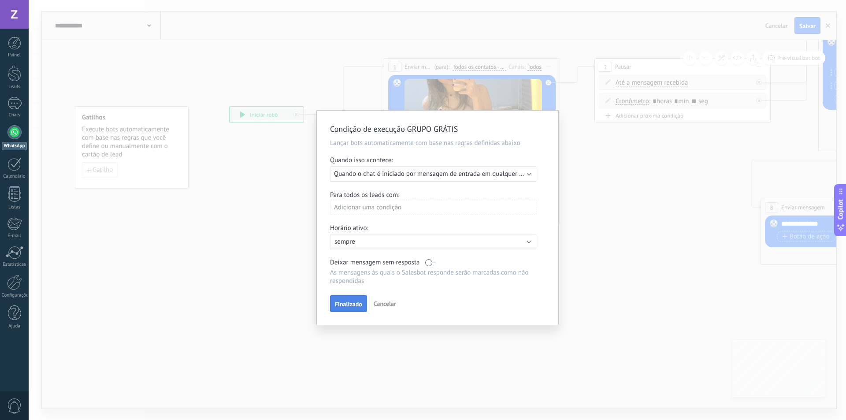
click at [352, 302] on span "Finalizado" at bounding box center [348, 304] width 27 height 6
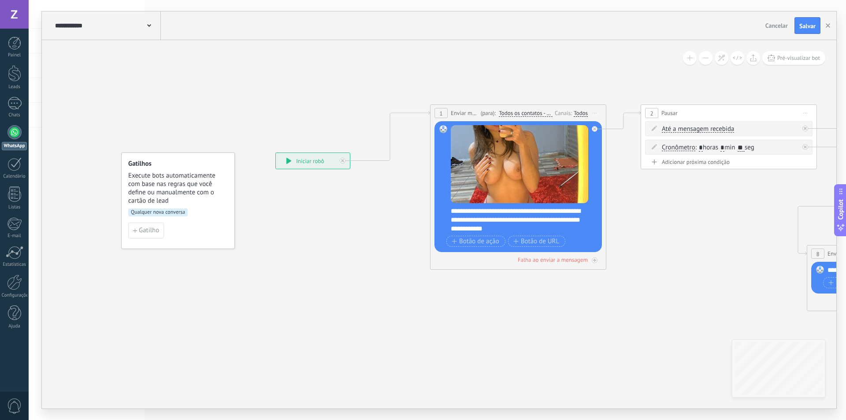
drag, startPoint x: 256, startPoint y: 195, endPoint x: 302, endPoint y: 241, distance: 65.4
click at [812, 27] on span "Salvar" at bounding box center [807, 26] width 16 height 6
